Goal: Check status

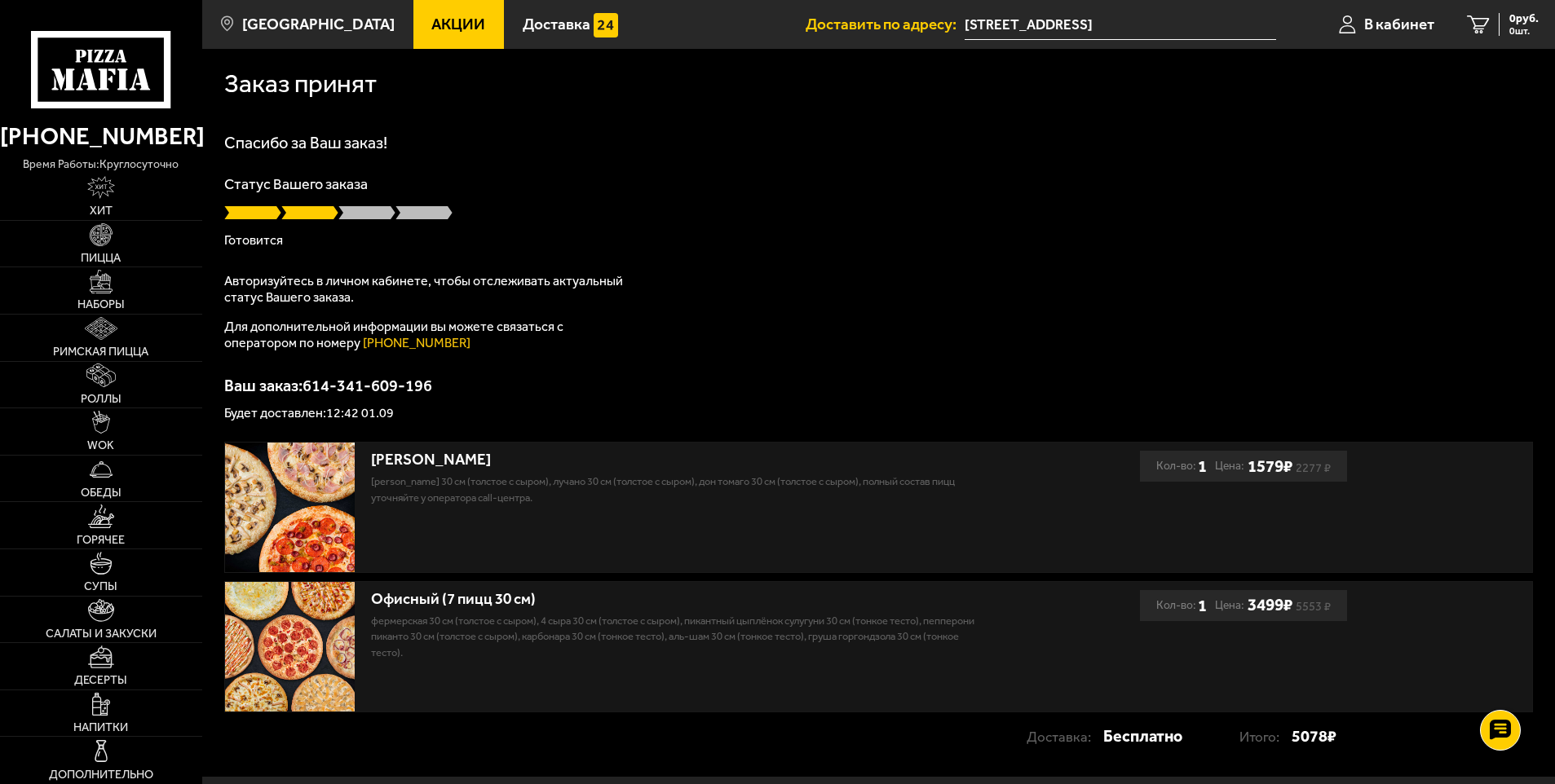
click at [359, 216] on span at bounding box center [367, 212] width 57 height 16
click at [524, 25] on span "Доставка" at bounding box center [556, 23] width 67 height 15
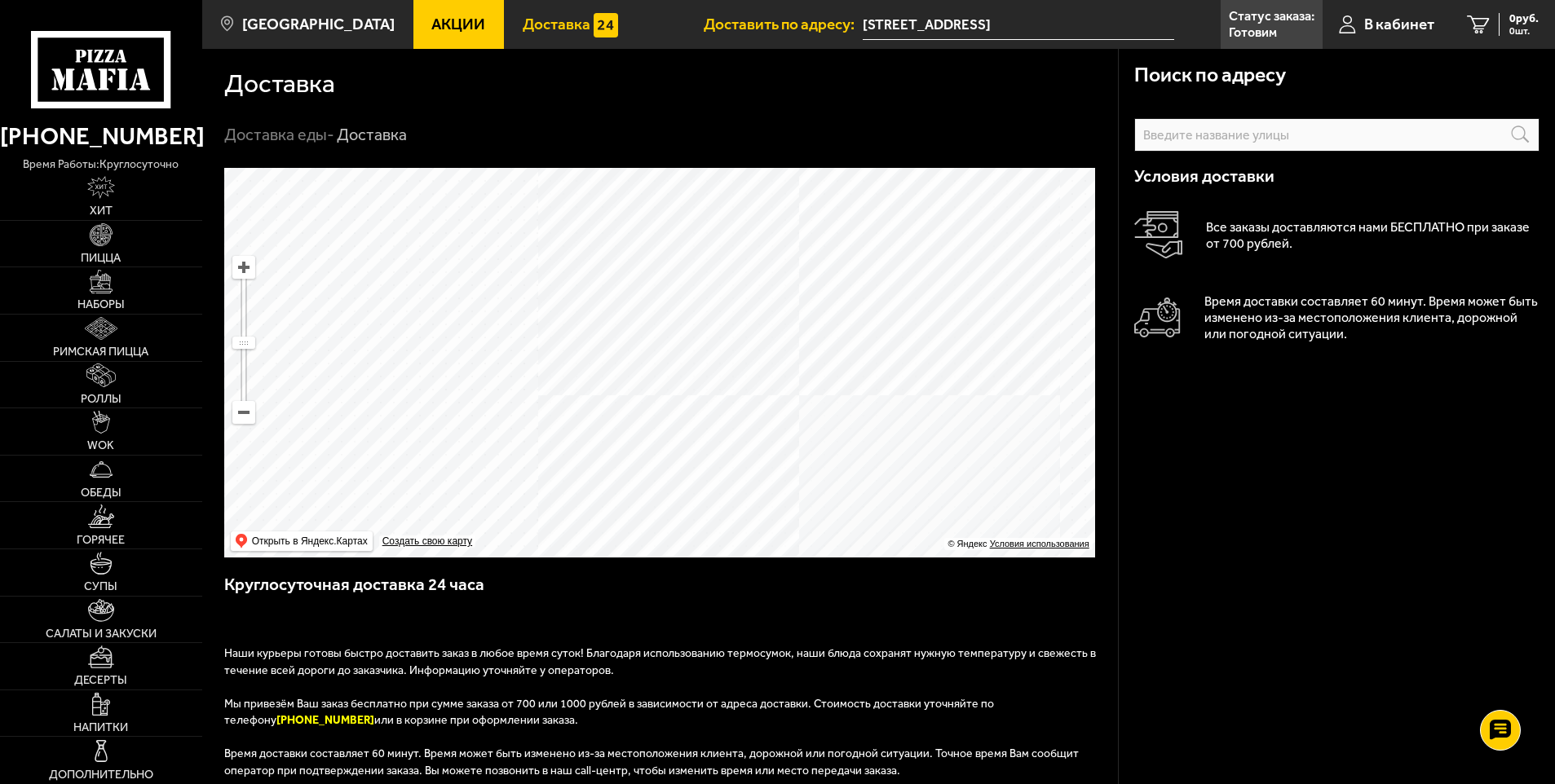
click at [522, 29] on span "Доставка" at bounding box center [556, 23] width 67 height 15
click at [432, 21] on span "Акции" at bounding box center [458, 23] width 54 height 15
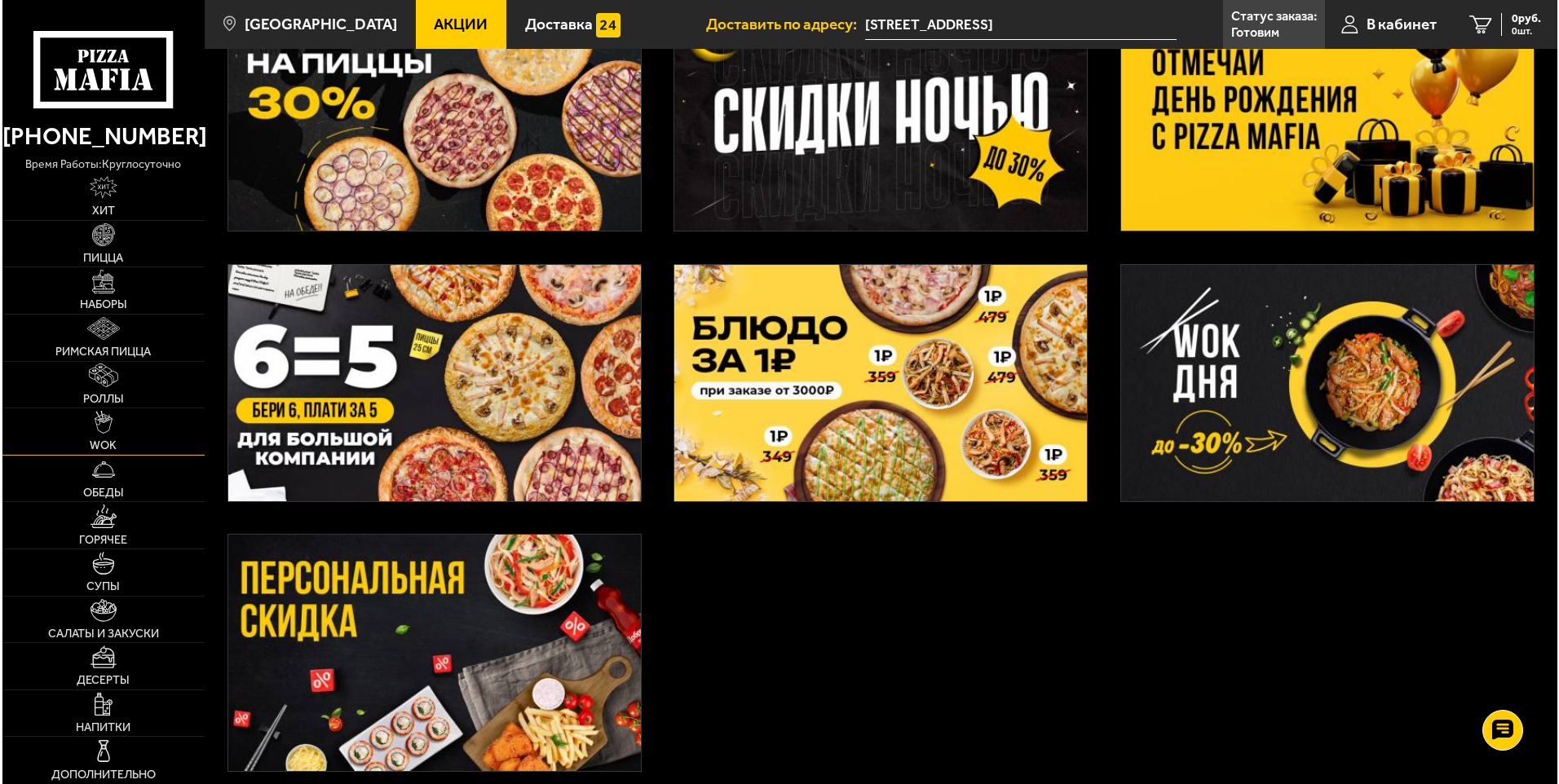
scroll to position [167, 0]
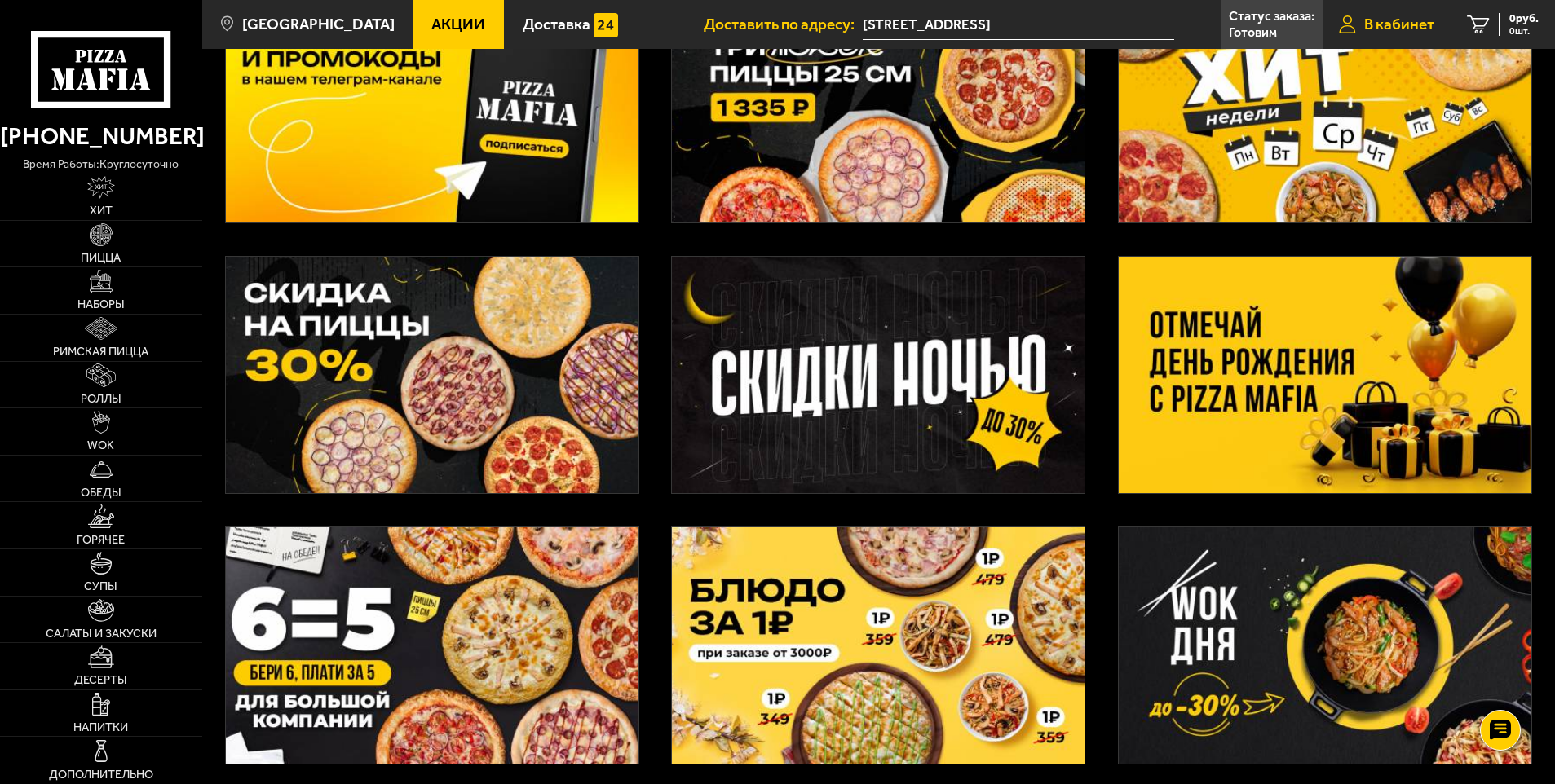
click at [1392, 12] on link "В кабинет" at bounding box center [1386, 24] width 128 height 49
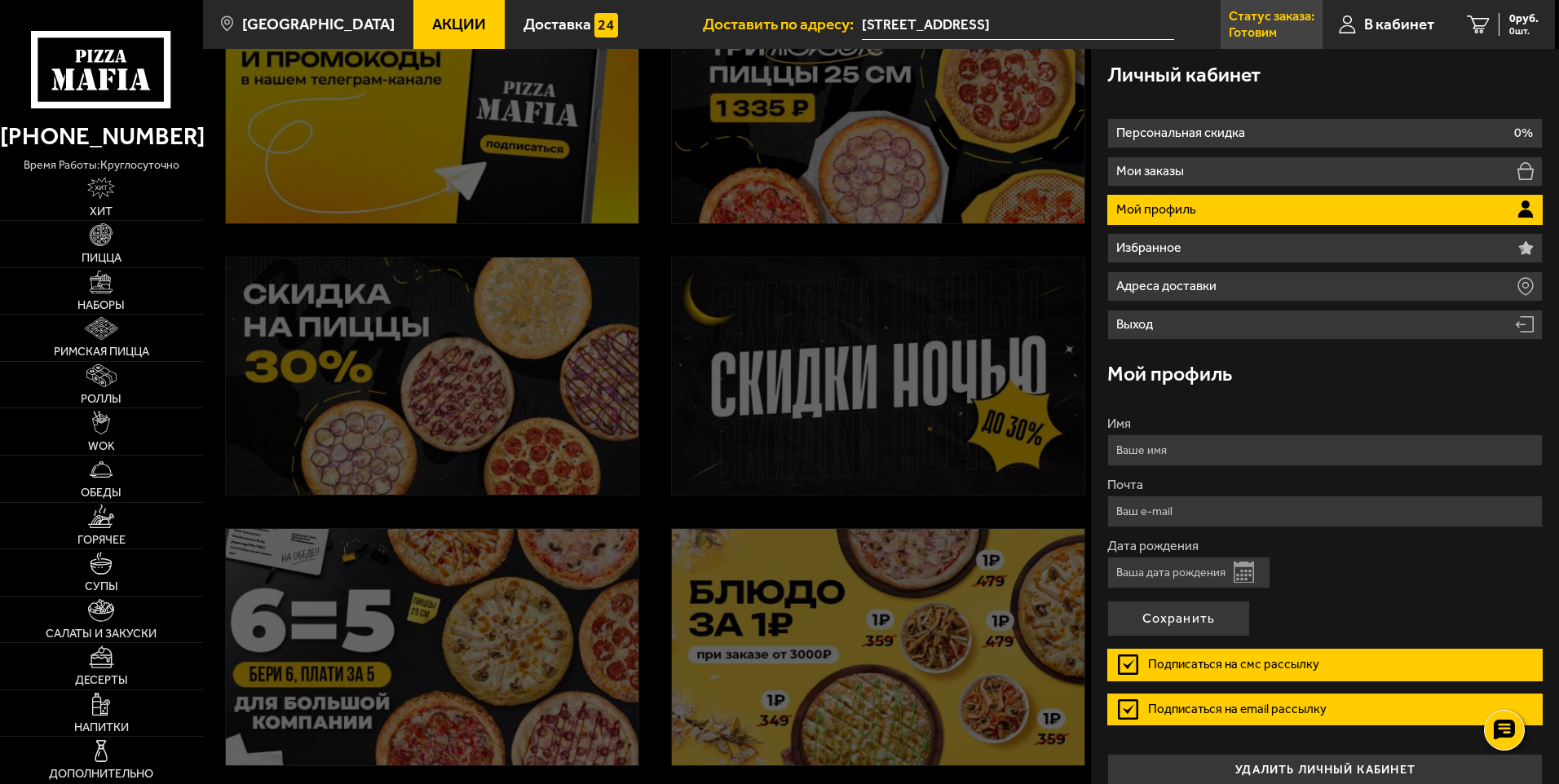
click at [1294, 23] on p "Статус заказа:" at bounding box center [1271, 16] width 85 height 13
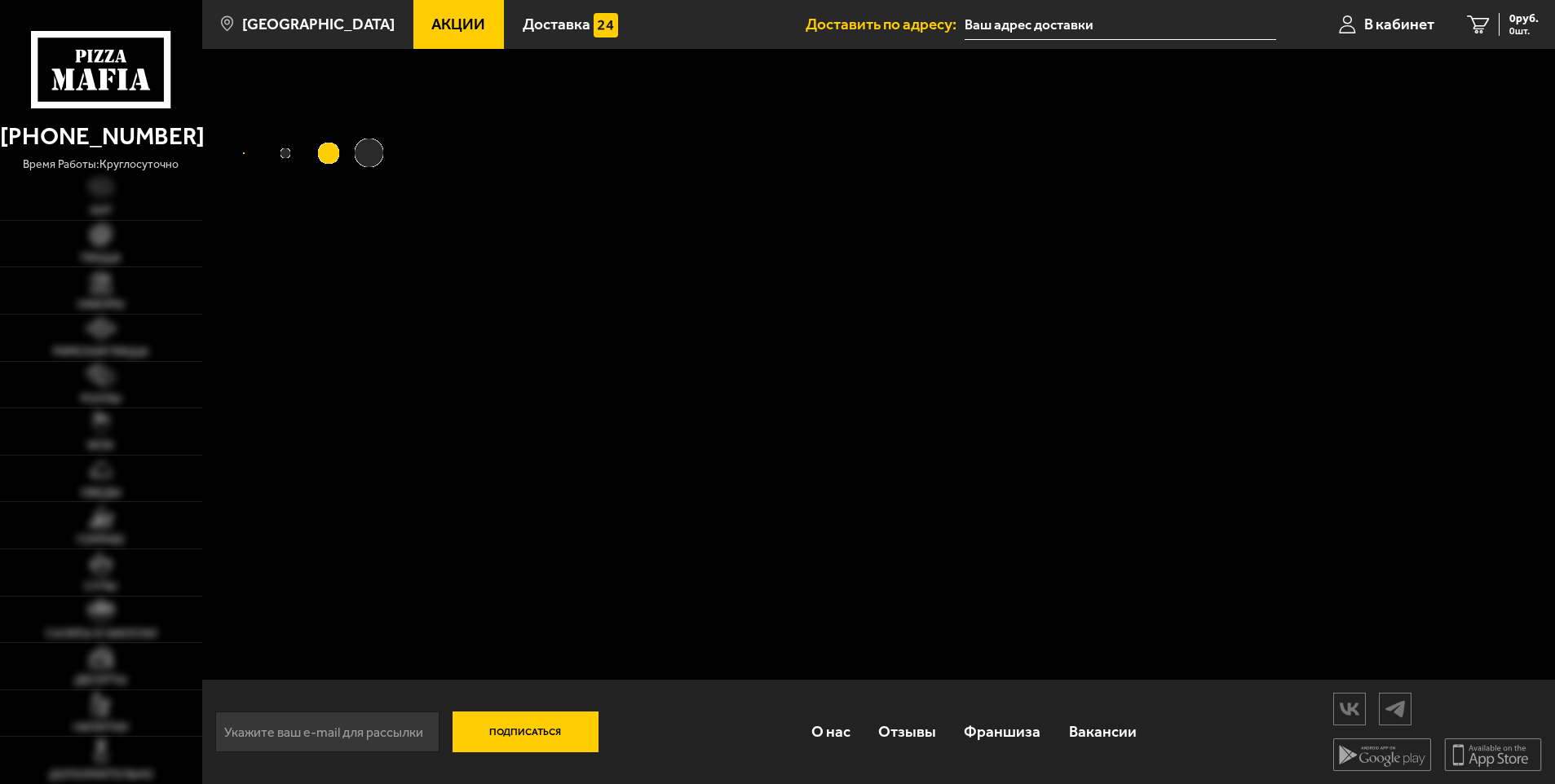
type input "Варшавская улица, 9к1"
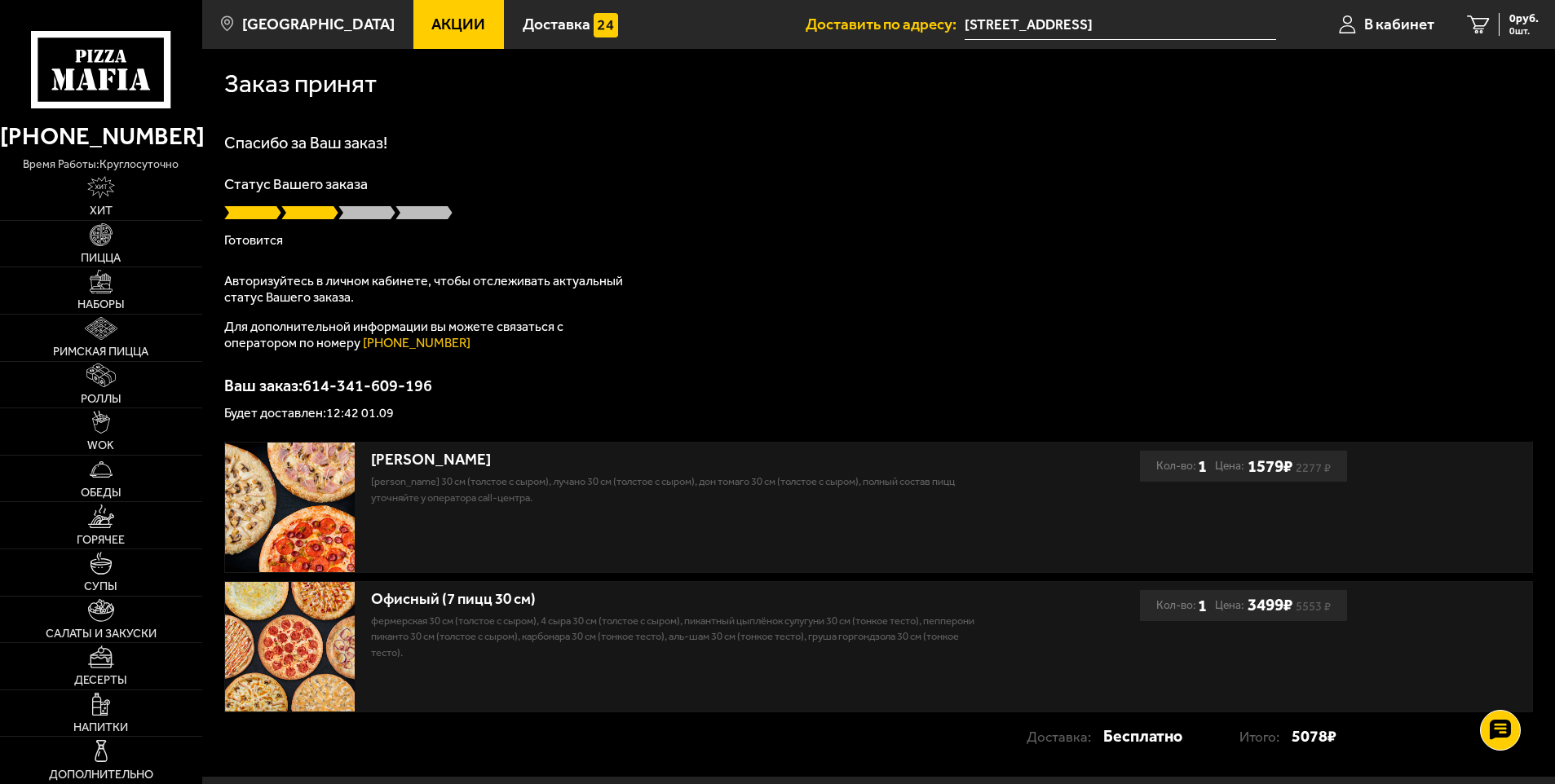
click at [364, 217] on span at bounding box center [367, 212] width 57 height 16
